Goal: Complete application form

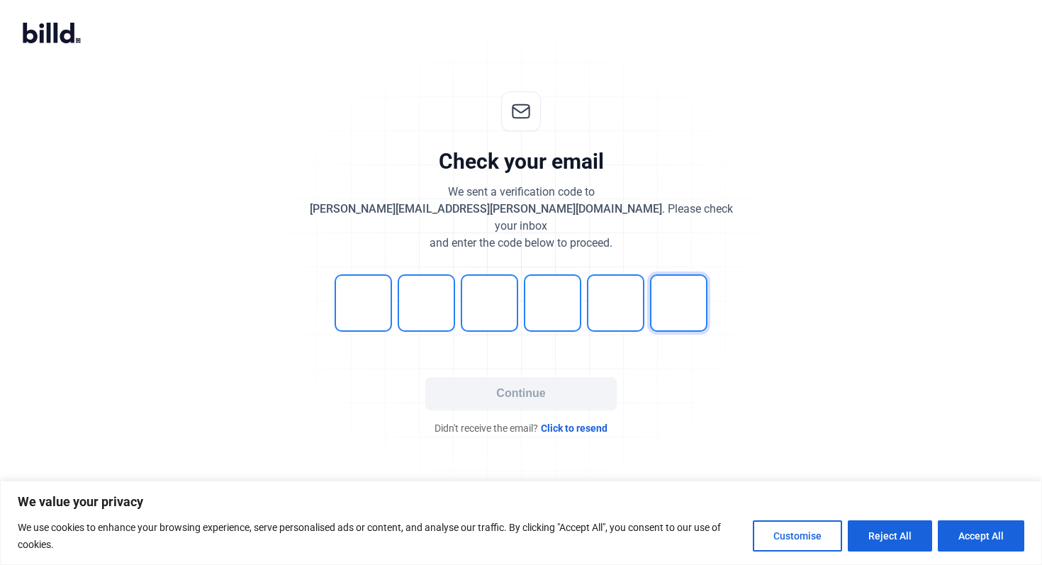
type input "7"
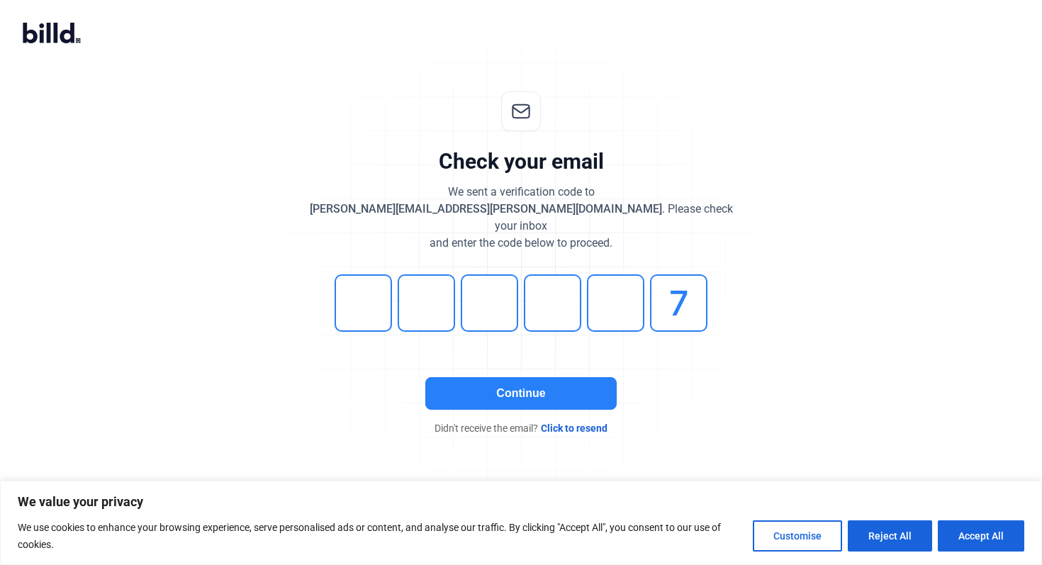
click at [544, 380] on button "Continue" at bounding box center [520, 393] width 191 height 33
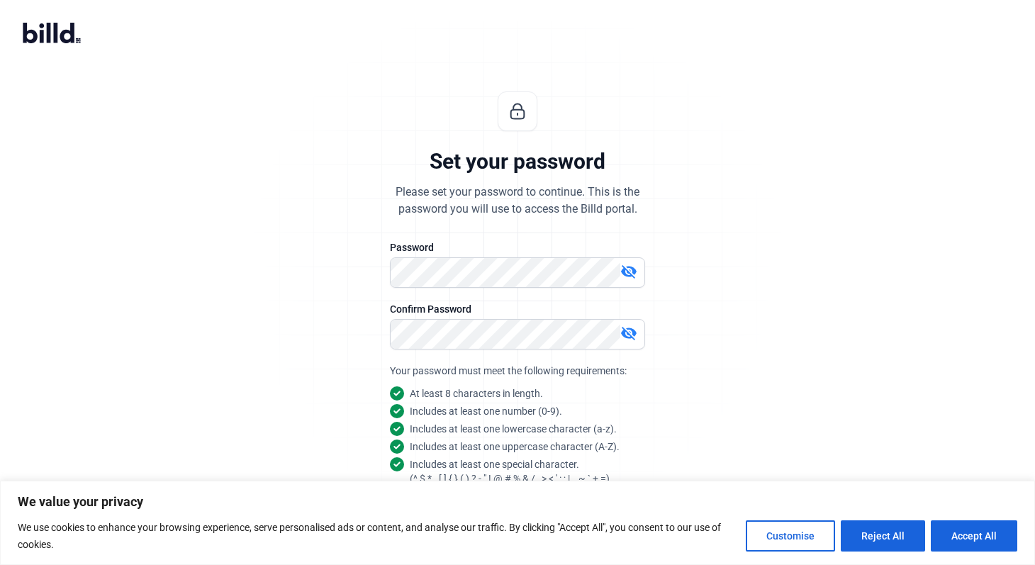
scroll to position [65, 0]
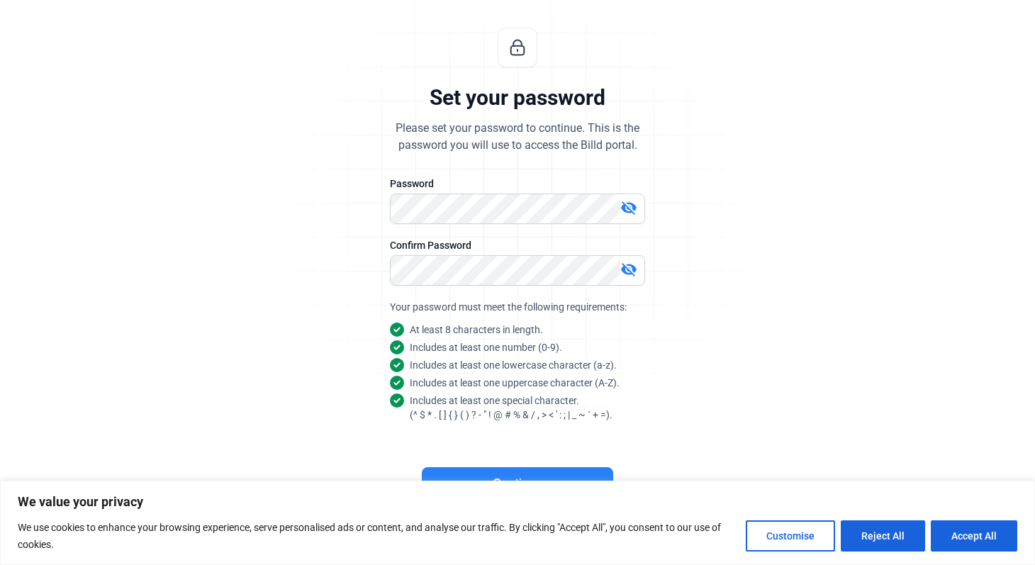
click at [514, 475] on button "Continue" at bounding box center [517, 483] width 191 height 33
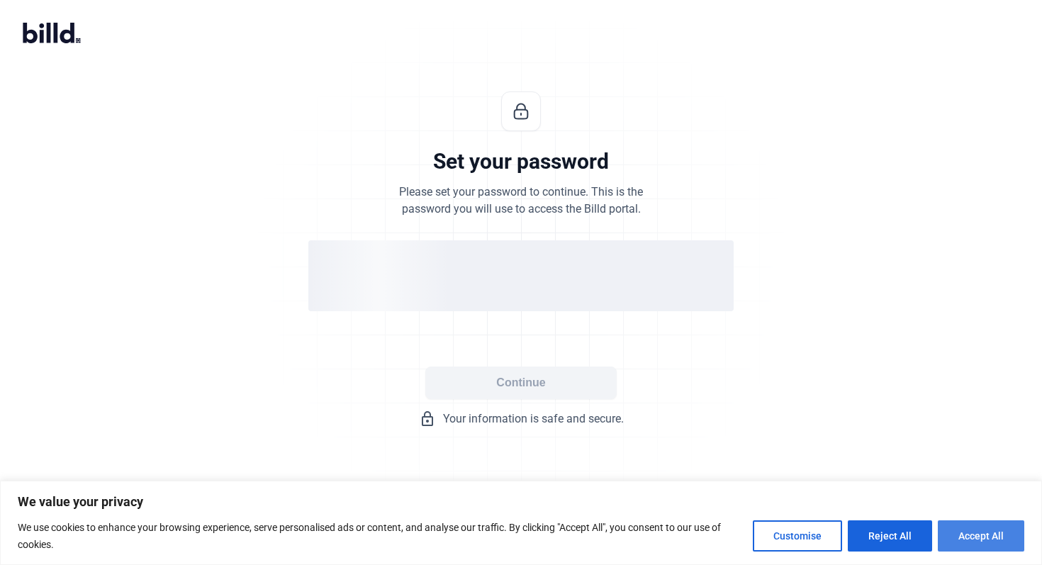
click at [968, 545] on button "Accept All" at bounding box center [981, 535] width 87 height 31
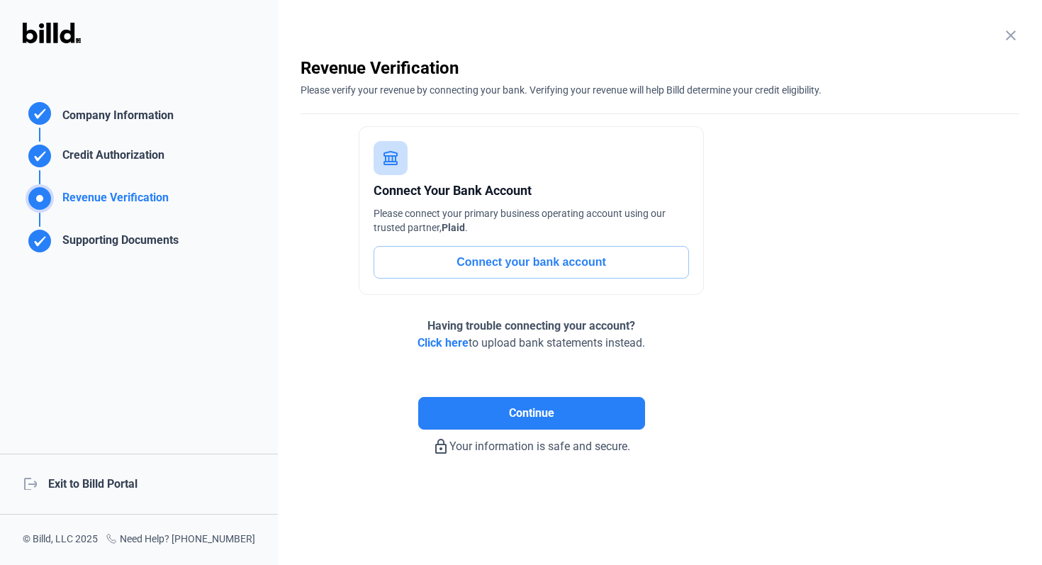
click at [50, 107] on icon at bounding box center [39, 113] width 23 height 23
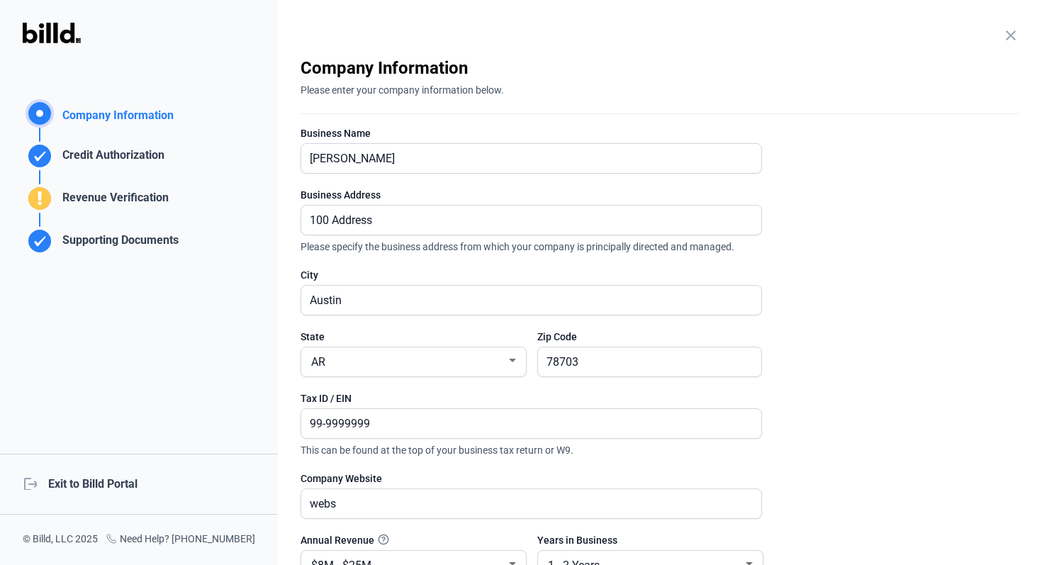
click at [37, 155] on rect at bounding box center [39, 155] width 21 height 21
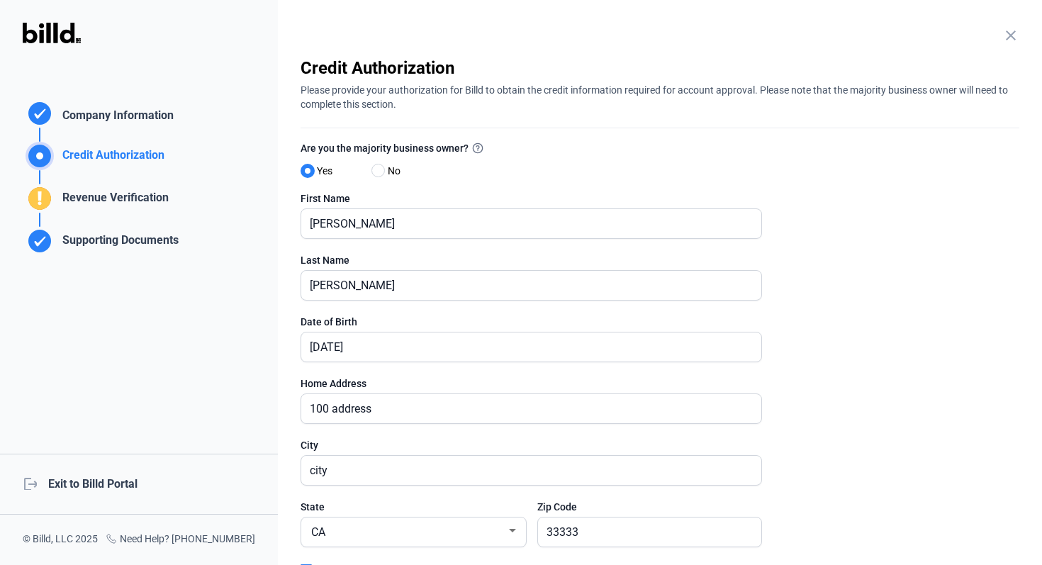
click at [45, 194] on rect at bounding box center [39, 198] width 23 height 23
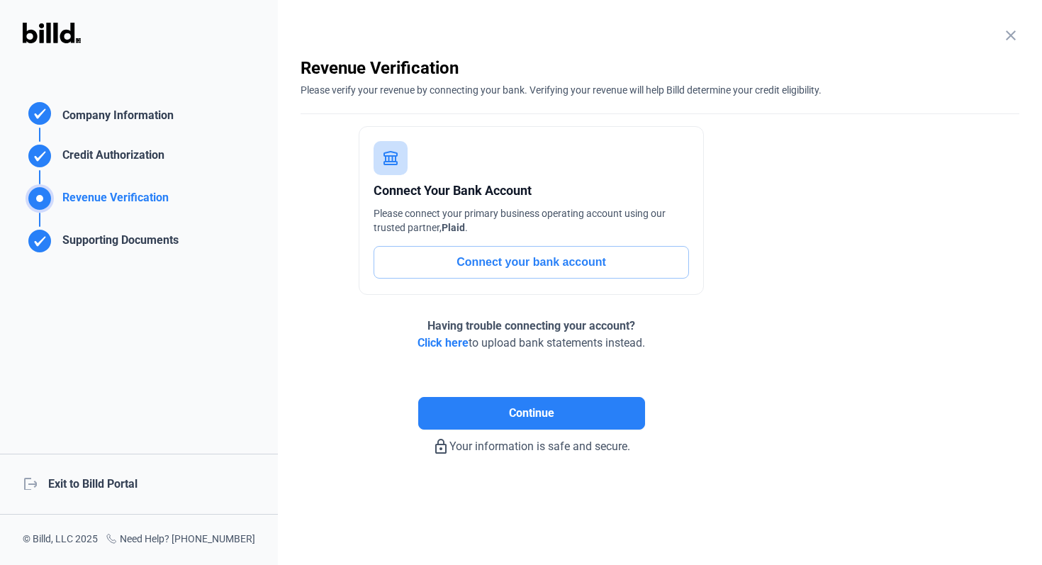
click at [41, 118] on rect at bounding box center [39, 113] width 21 height 21
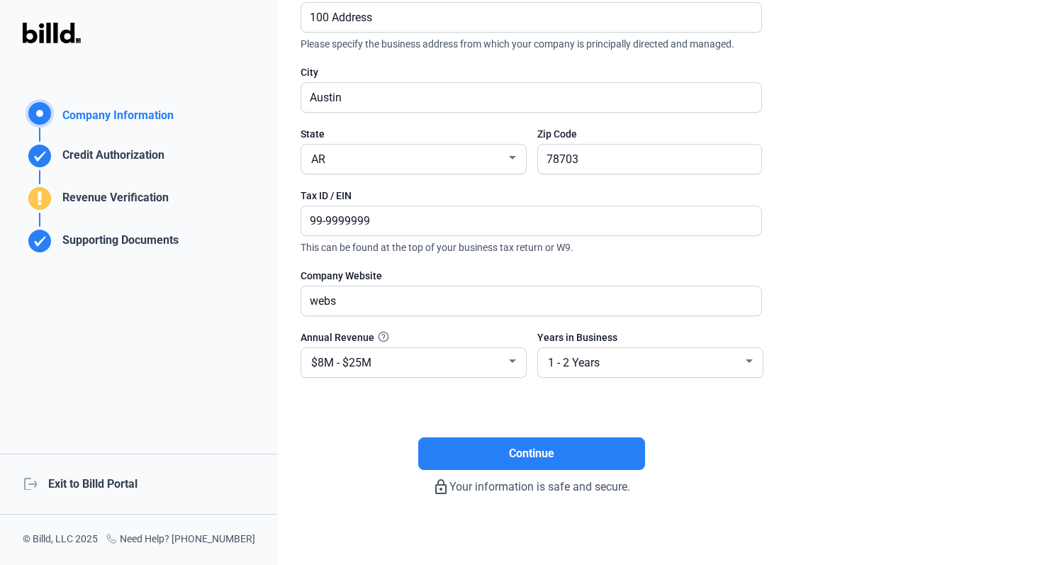
scroll to position [211, 0]
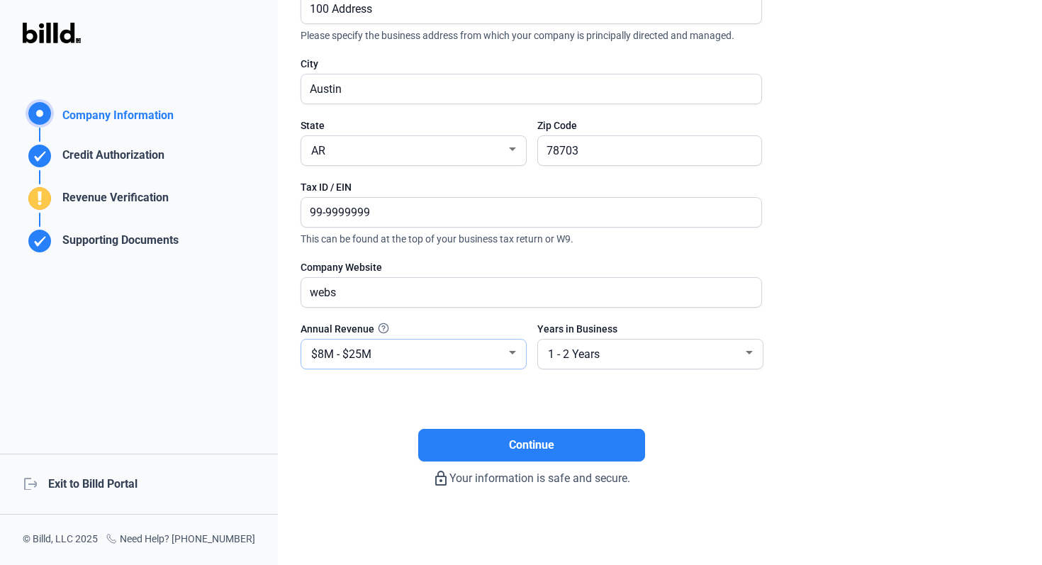
click at [386, 352] on div "$8M - $25M" at bounding box center [407, 353] width 198 height 20
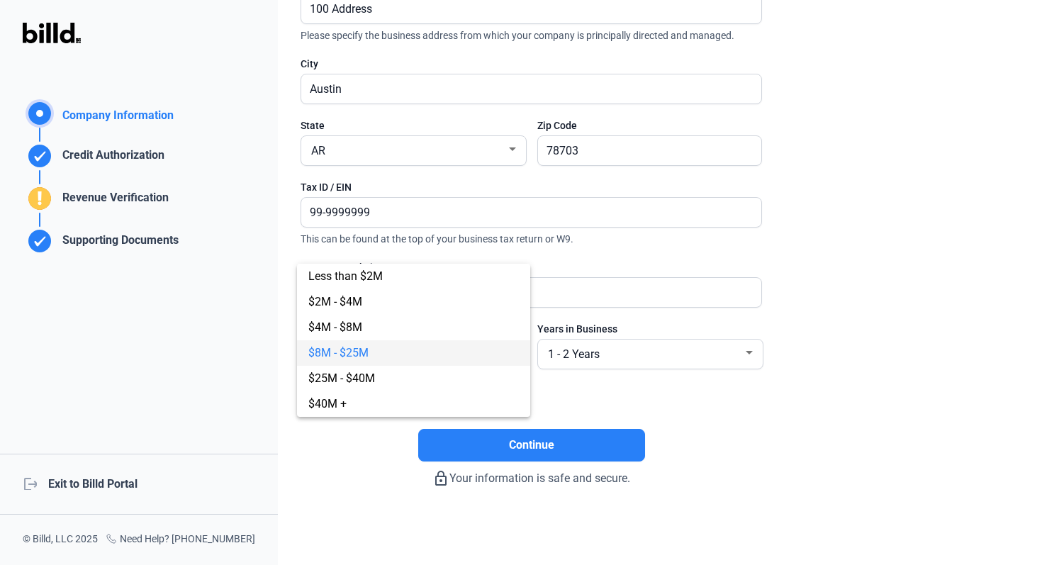
click at [562, 391] on div at bounding box center [521, 282] width 1042 height 565
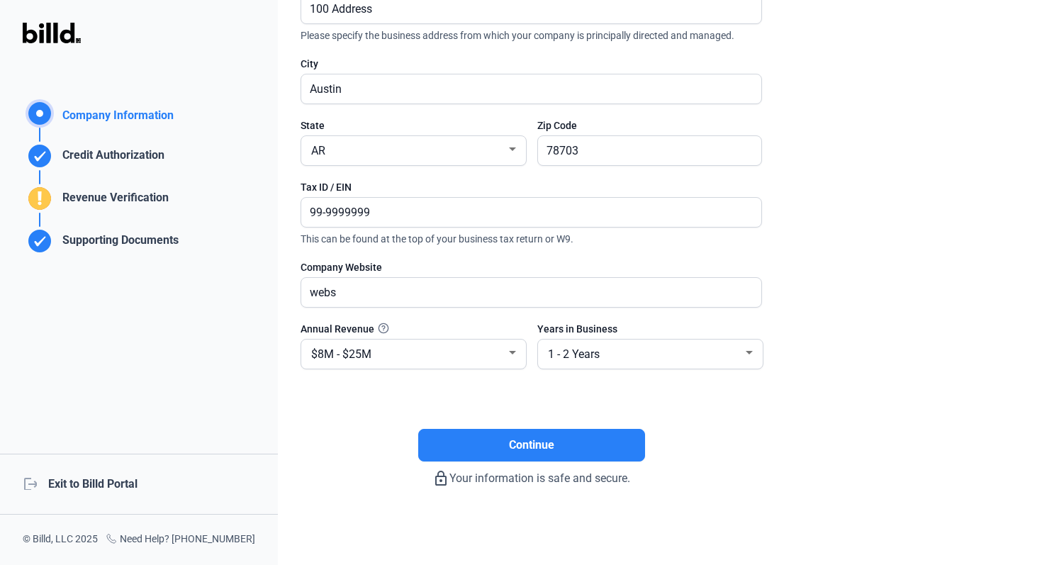
click at [127, 158] on div "Credit Authorization" at bounding box center [111, 158] width 108 height 23
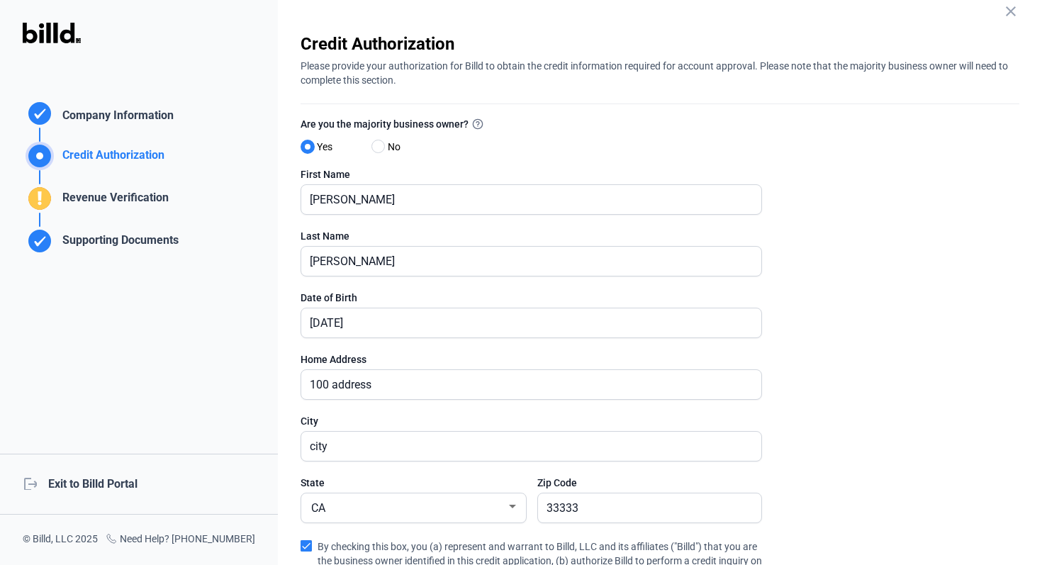
scroll to position [0, 0]
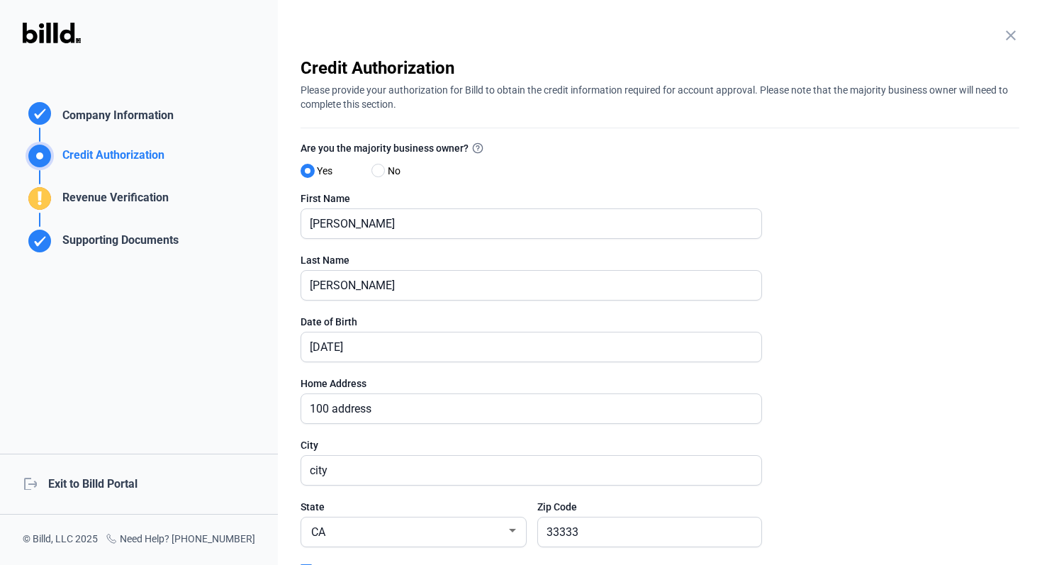
click at [121, 207] on div "Revenue Verification" at bounding box center [113, 200] width 112 height 23
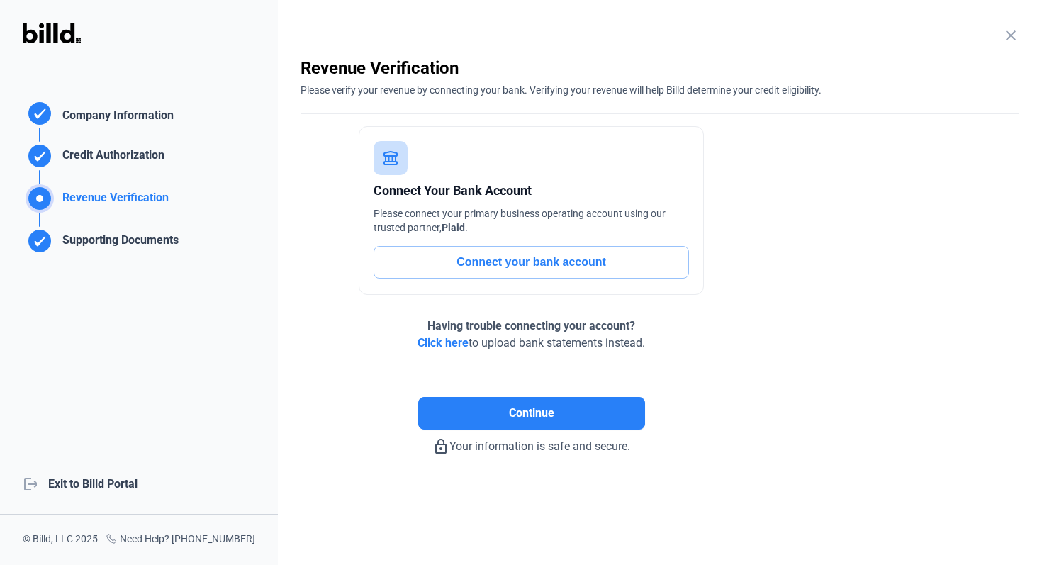
click at [103, 167] on div "Credit Authorization" at bounding box center [111, 158] width 108 height 23
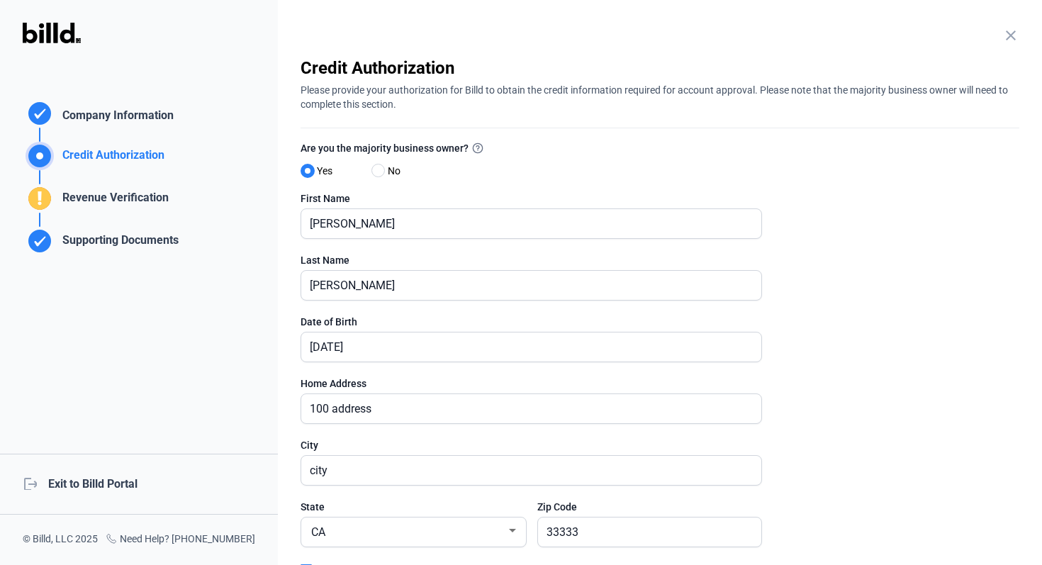
click at [92, 205] on div "Revenue Verification" at bounding box center [113, 200] width 112 height 23
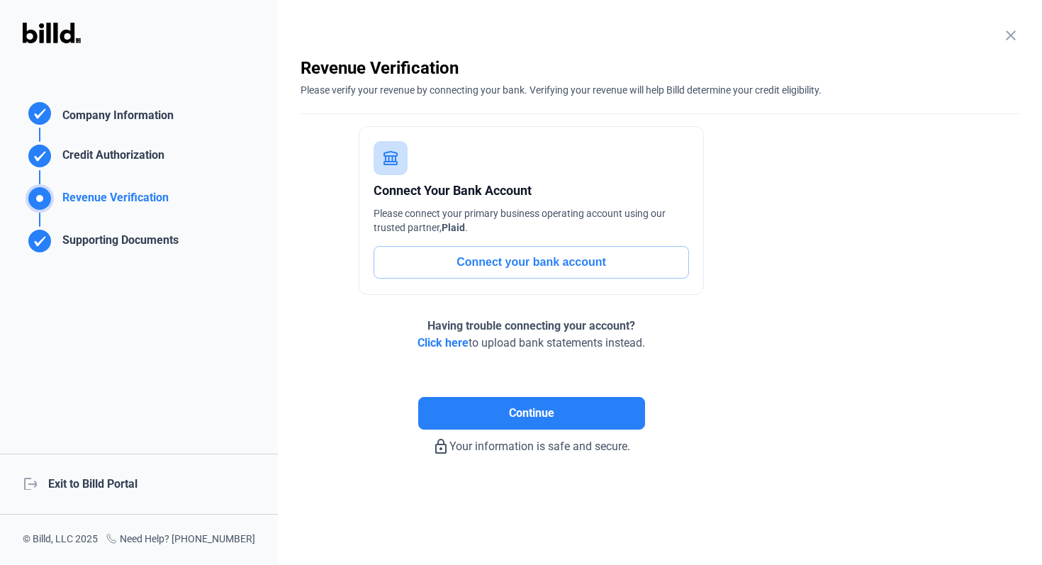
click at [324, 303] on div "Connect Your Bank Account Please connect your primary business operating accoun…" at bounding box center [532, 238] width 462 height 225
click at [130, 247] on div "Supporting Documents" at bounding box center [118, 243] width 122 height 23
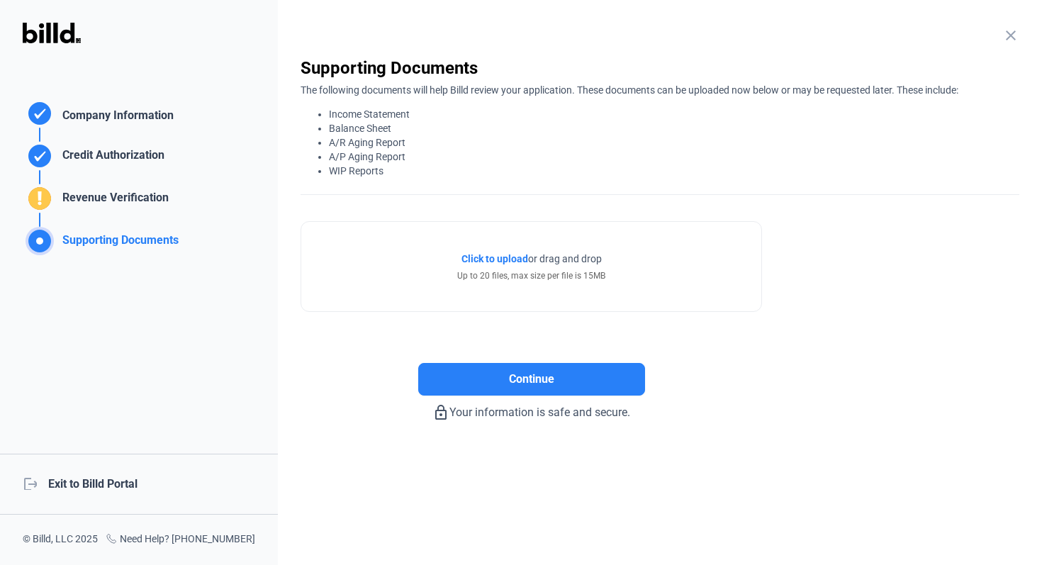
click at [113, 242] on div "Supporting Documents" at bounding box center [118, 243] width 122 height 23
click at [278, 160] on div "close Company Information Please enter your company information below. Business…" at bounding box center [660, 282] width 764 height 565
click at [125, 242] on div "Supporting Documents" at bounding box center [118, 243] width 122 height 23
